Goal: Information Seeking & Learning: Learn about a topic

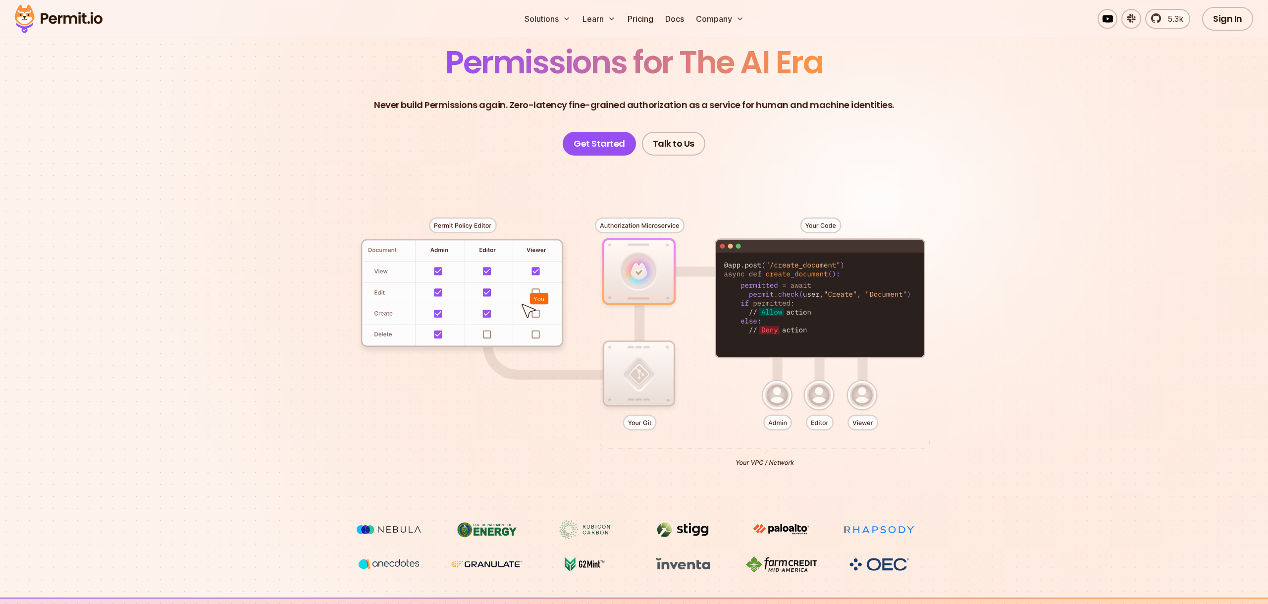
scroll to position [90, 0]
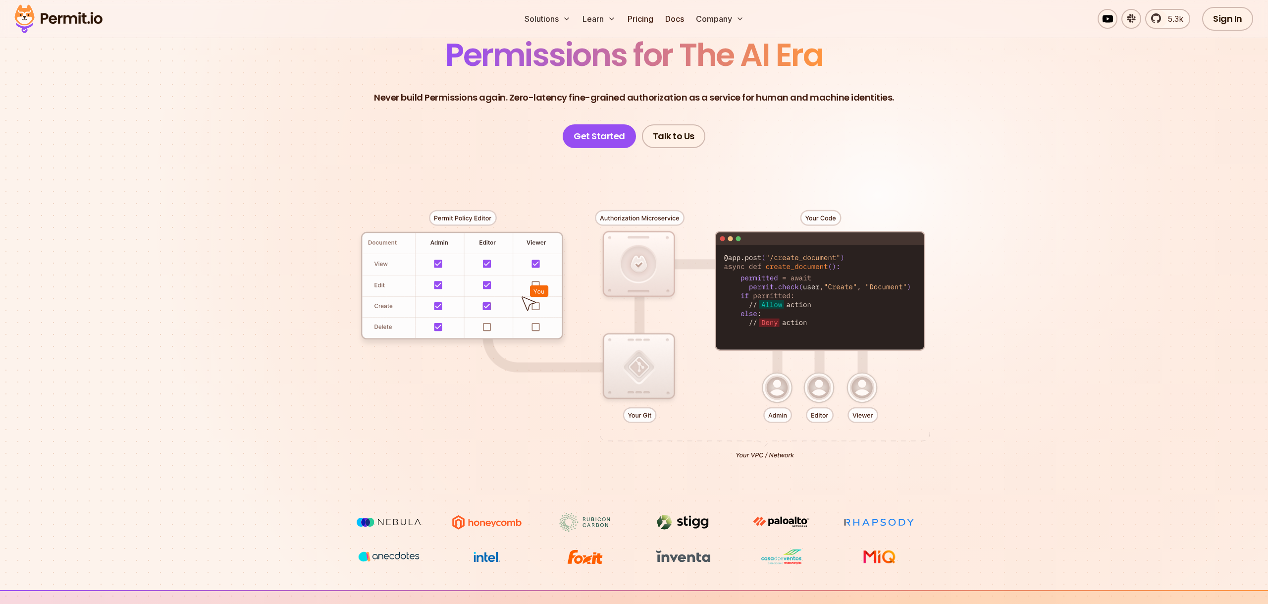
click at [197, 223] on section "Permissions for The AI Era Never build Permissions again. Zero-latency fine-gra…" at bounding box center [634, 263] width 1268 height 654
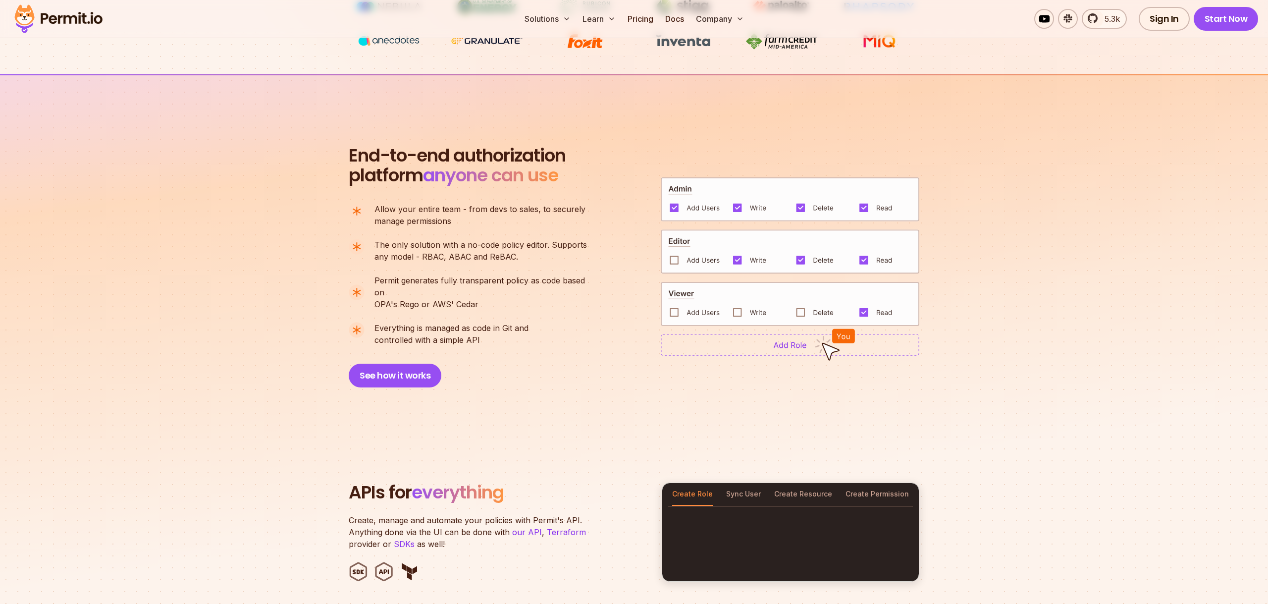
scroll to position [0, 0]
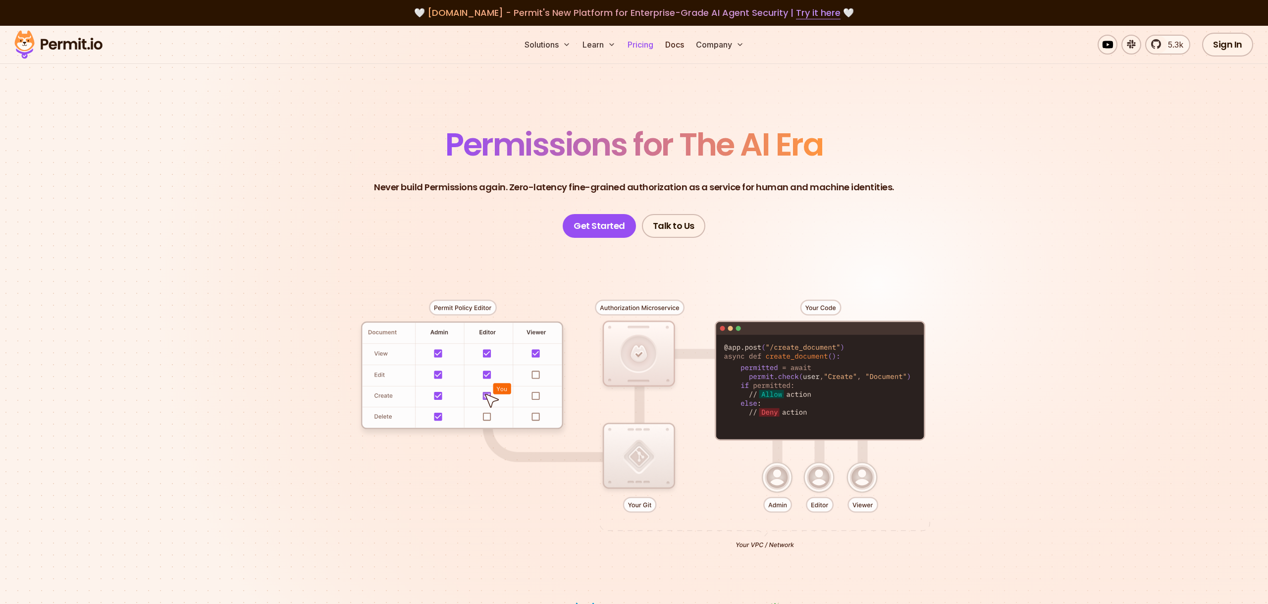
click at [640, 44] on link "Pricing" at bounding box center [640, 45] width 34 height 20
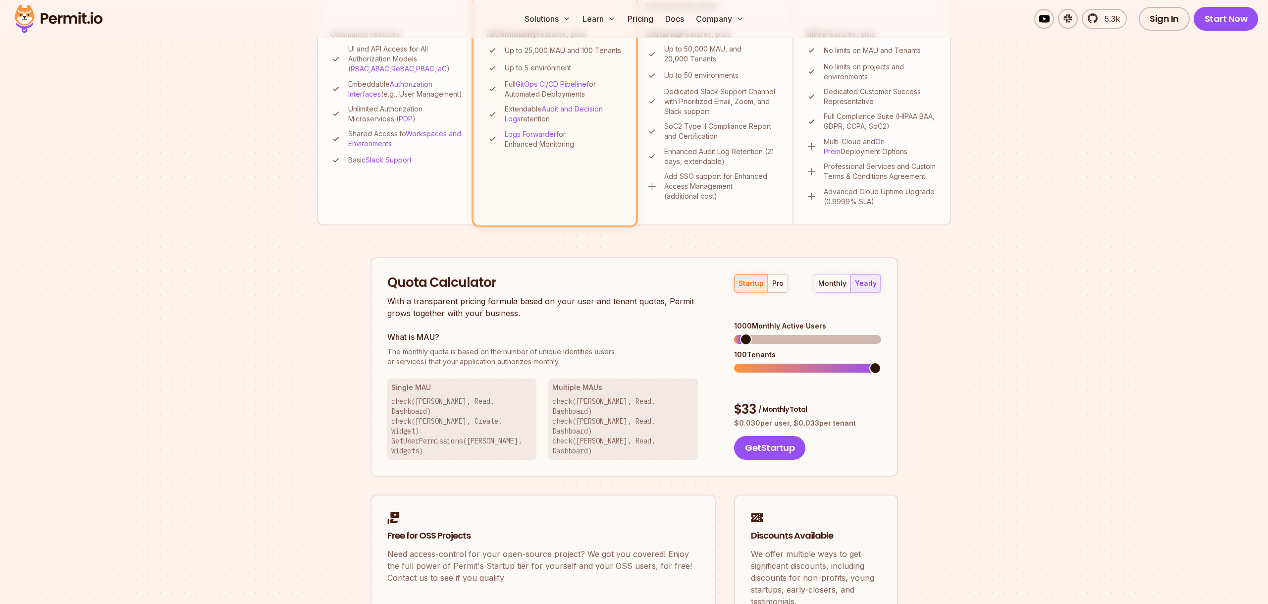
scroll to position [416, 0]
click at [832, 279] on div "monthly" at bounding box center [832, 281] width 28 height 10
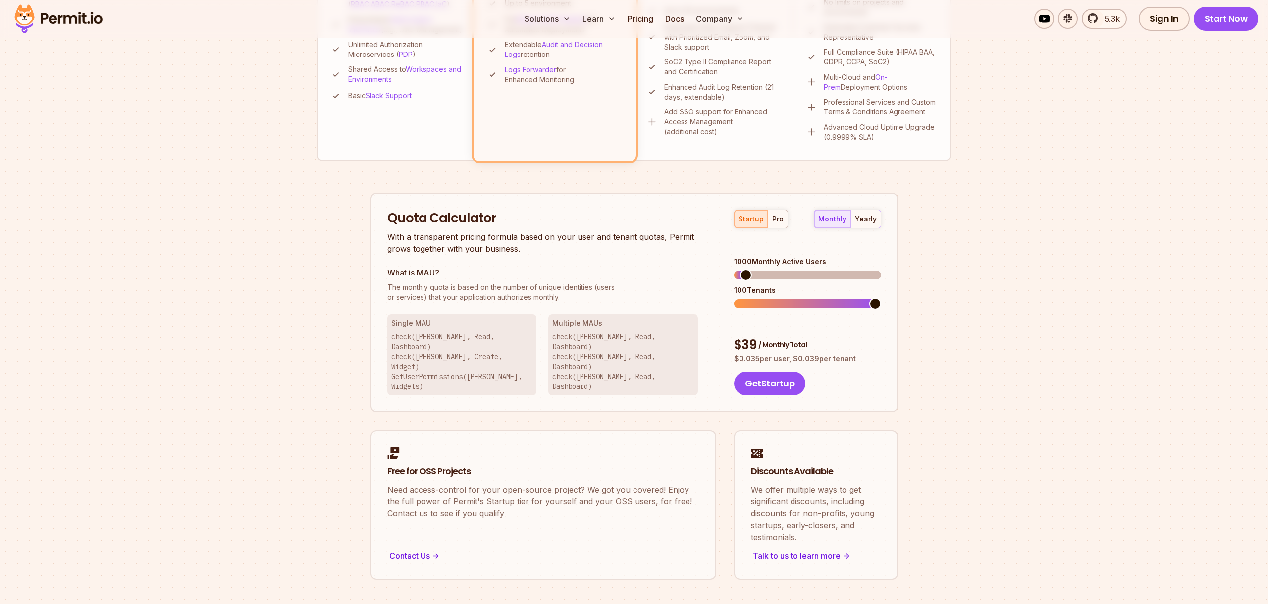
scroll to position [479, 0]
click at [774, 219] on div "pro" at bounding box center [777, 218] width 11 height 10
click at [754, 220] on div "startup" at bounding box center [750, 218] width 25 height 10
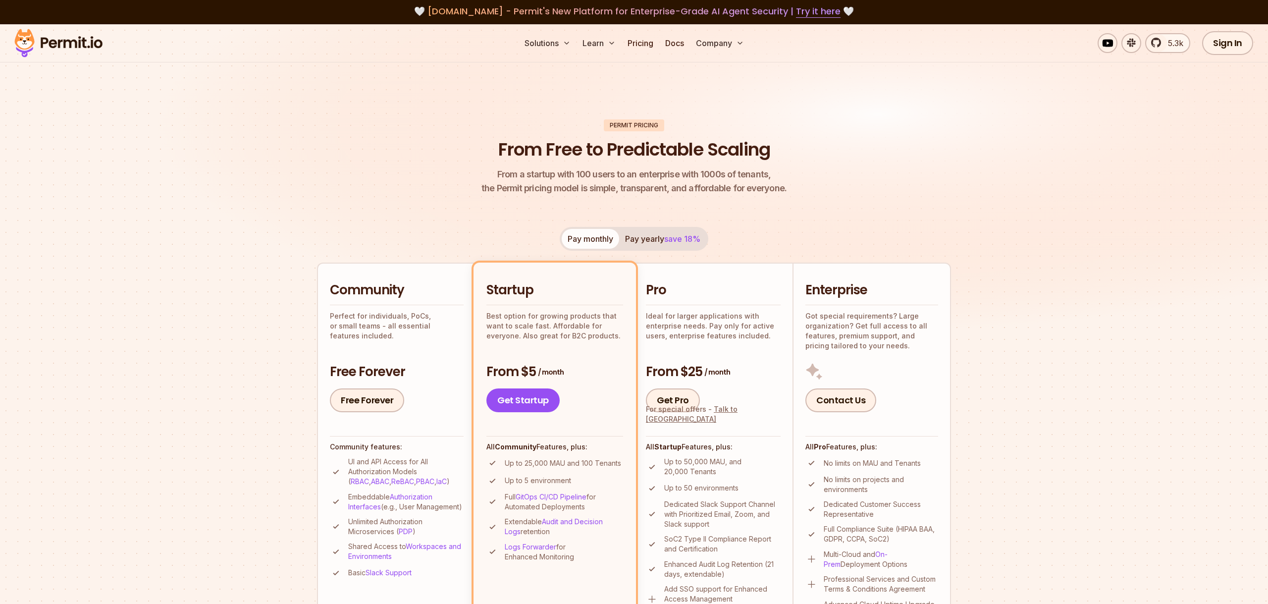
scroll to position [0, 0]
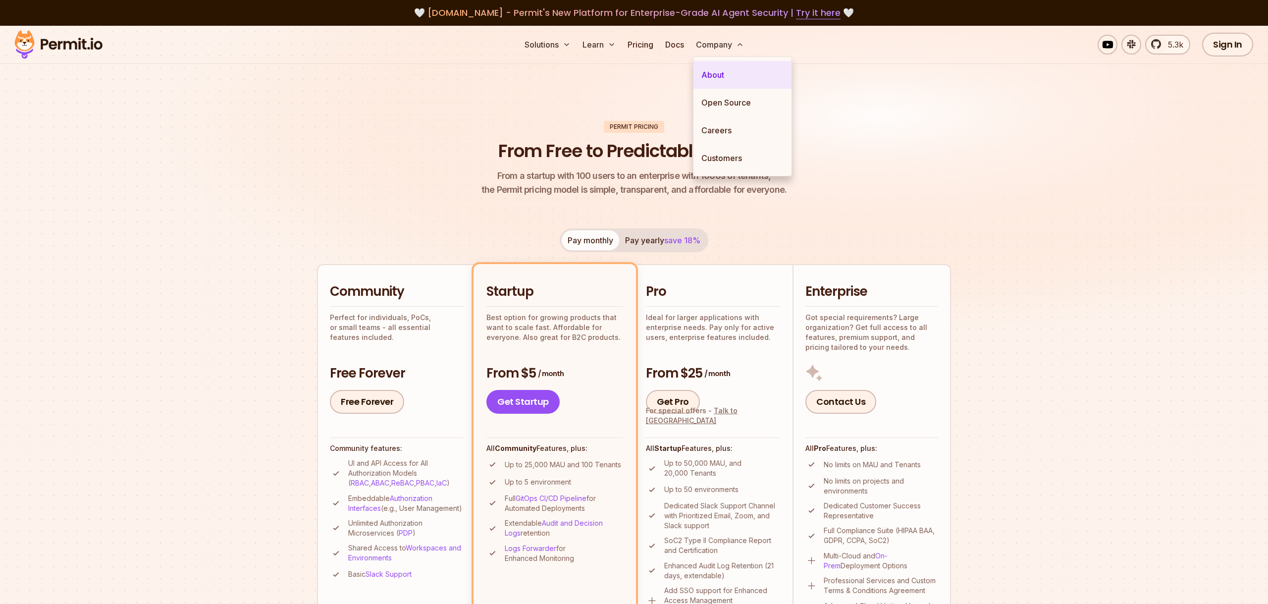
click at [714, 75] on link "About" at bounding box center [742, 75] width 98 height 28
